Goal: Information Seeking & Learning: Learn about a topic

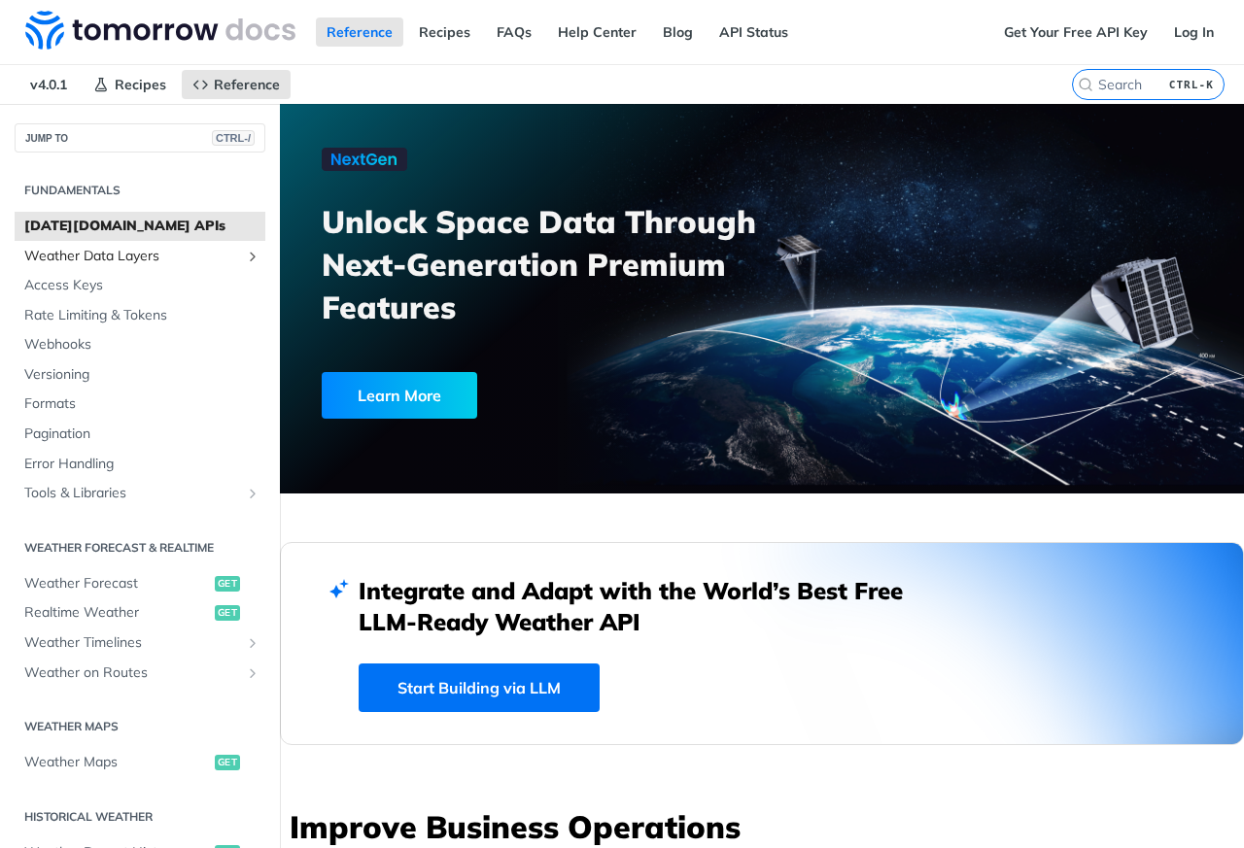
click at [107, 256] on span "Weather Data Layers" at bounding box center [132, 256] width 216 height 19
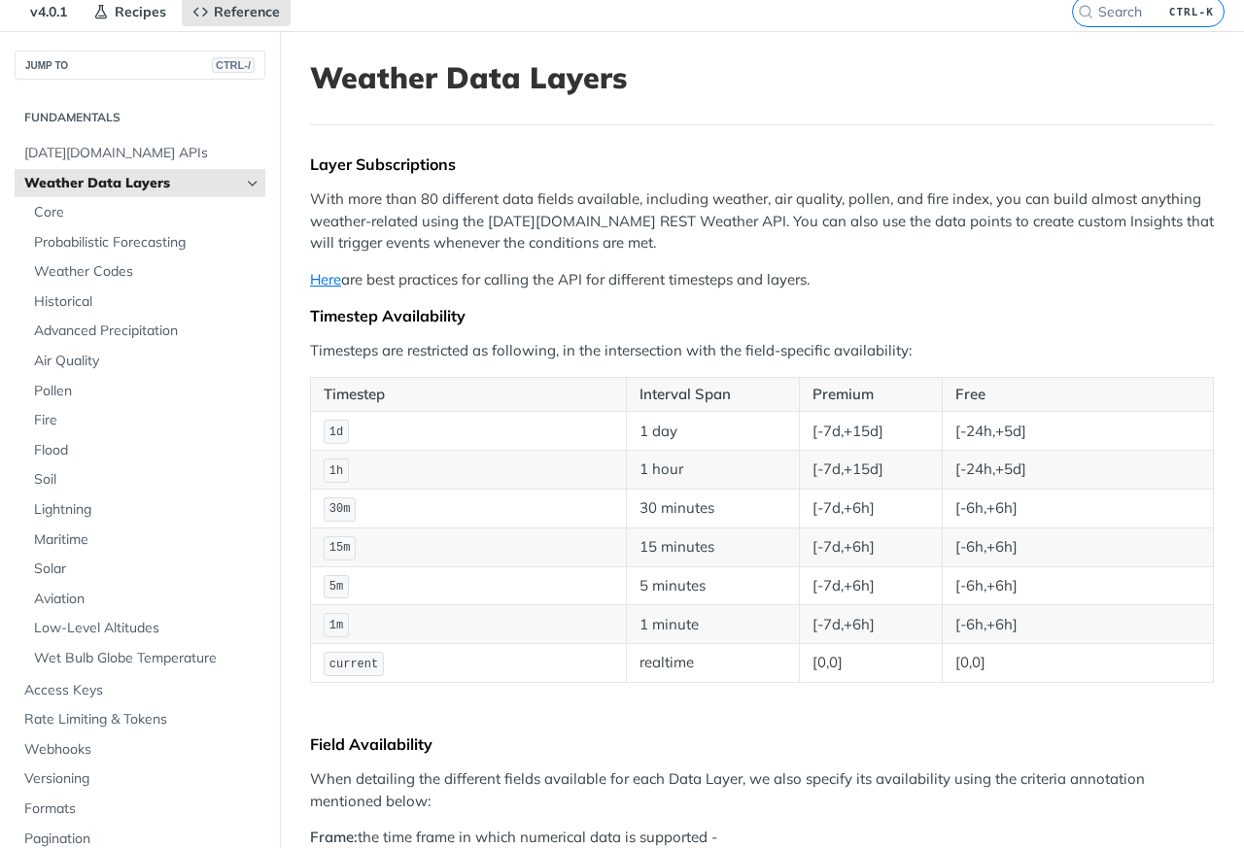
scroll to position [583, 0]
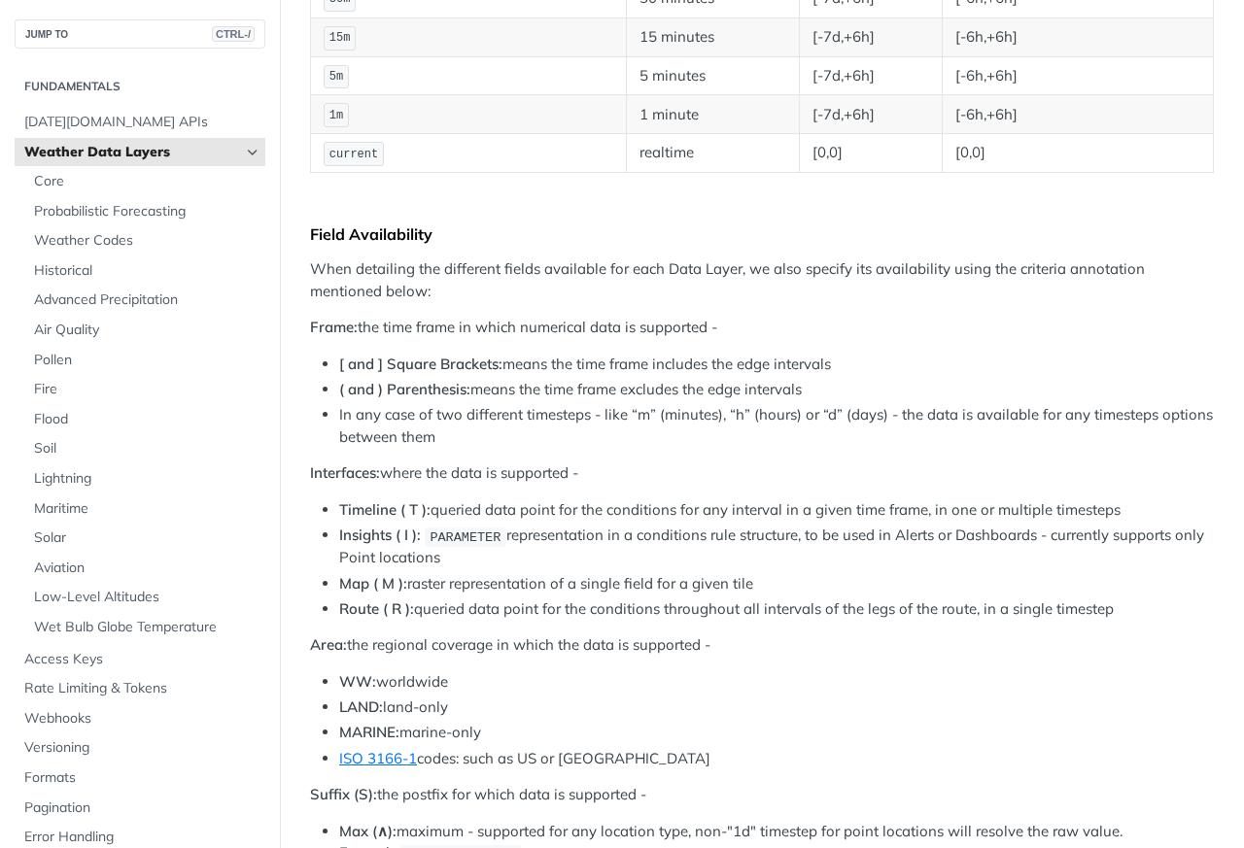
click at [52, 143] on span "Weather Data Layers" at bounding box center [132, 152] width 216 height 19
click at [56, 447] on span "Soil" at bounding box center [147, 448] width 226 height 19
